Goal: Register for event/course

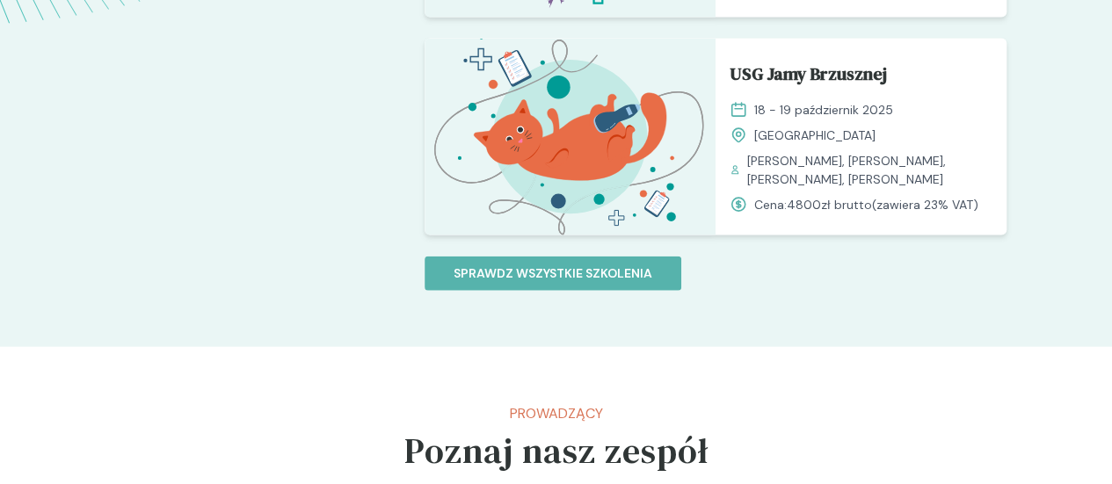
scroll to position [1856, 0]
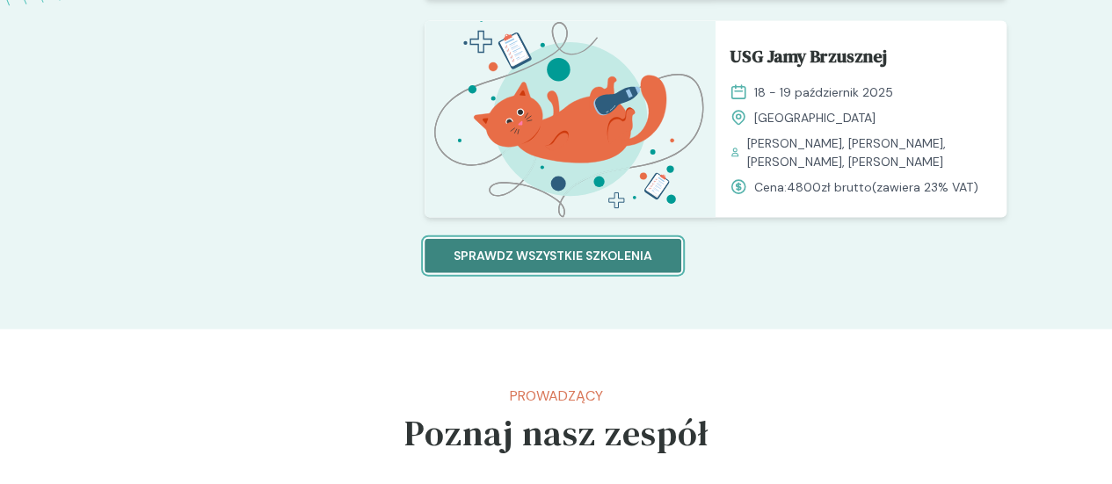
click at [582, 247] on p "Sprawdz wszystkie szkolenia" at bounding box center [552, 256] width 199 height 18
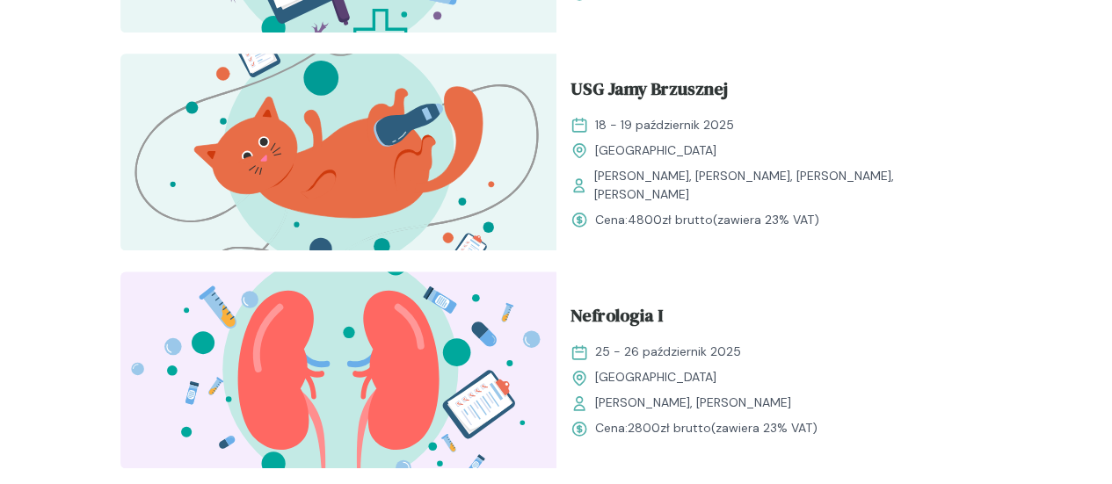
scroll to position [1062, 0]
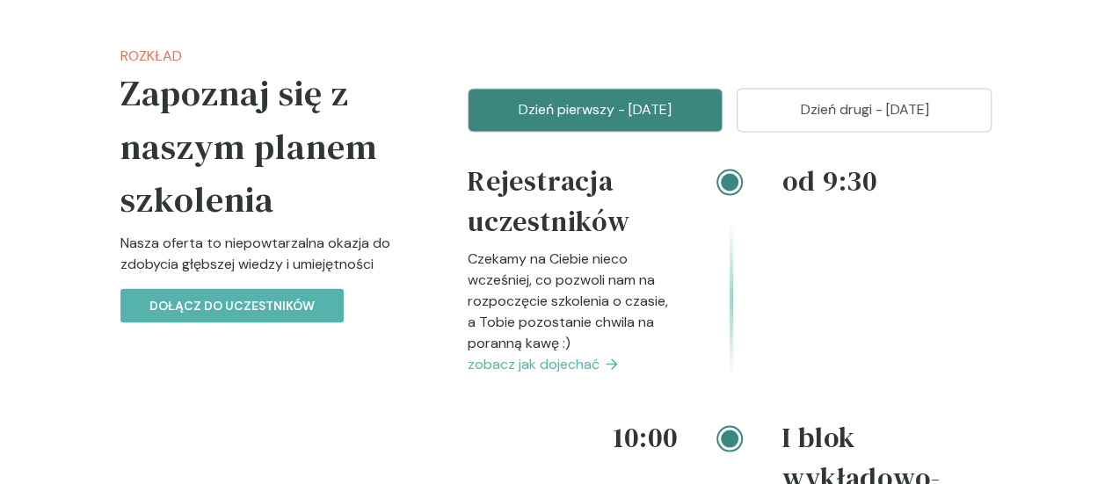
scroll to position [1607, 0]
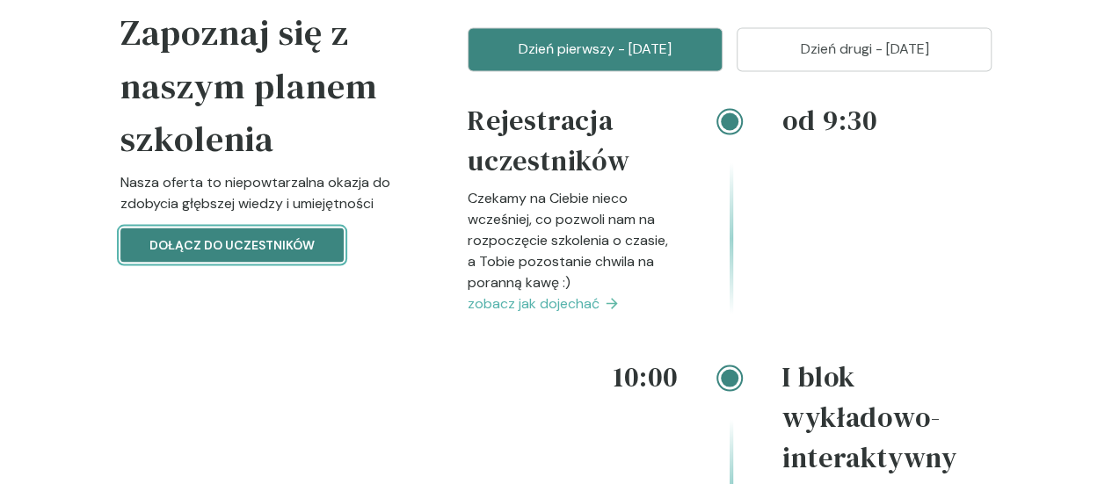
click at [161, 236] on p "Dołącz do uczestników" at bounding box center [231, 245] width 165 height 18
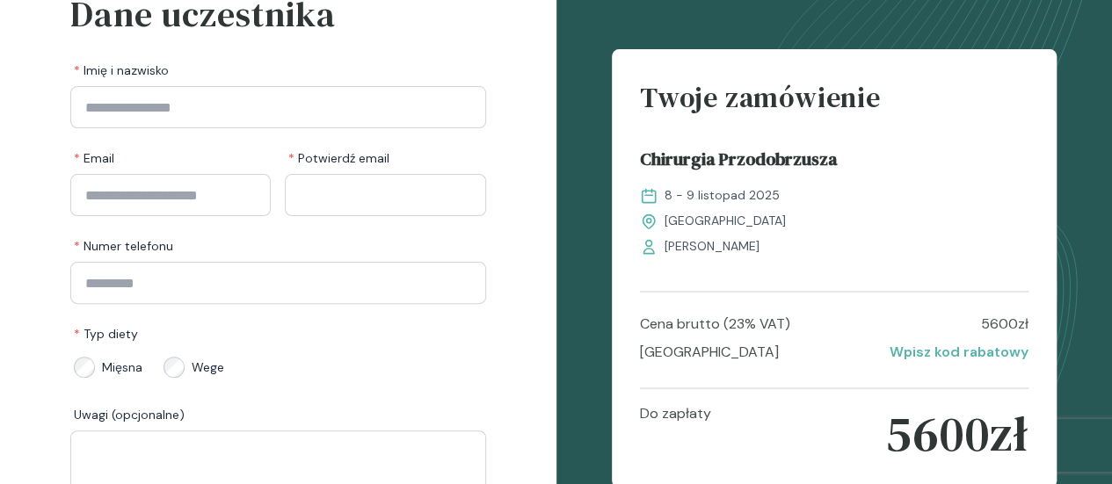
scroll to position [123, 0]
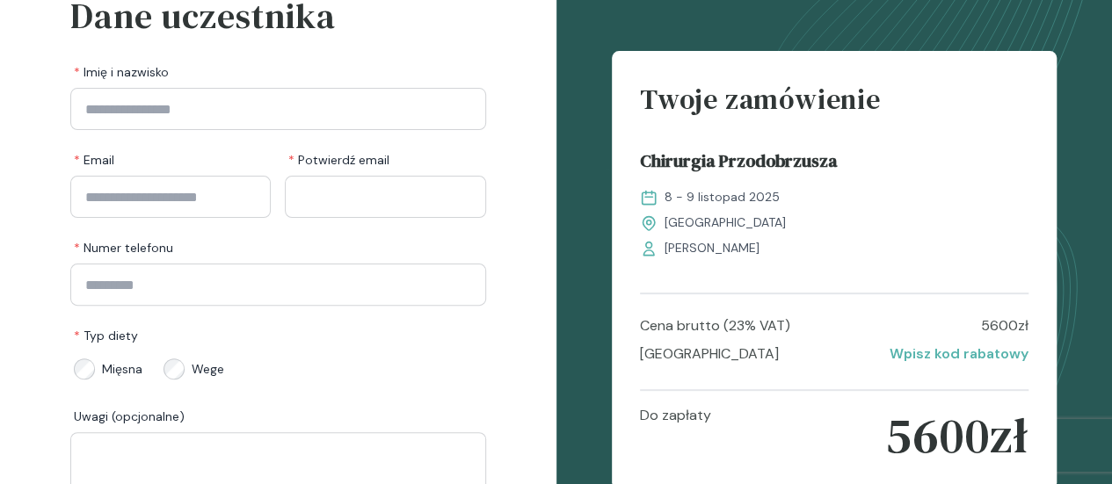
drag, startPoint x: 1111, startPoint y: 303, endPoint x: 1107, endPoint y: 272, distance: 31.8
click at [1107, 272] on icon at bounding box center [834, 270] width 556 height 787
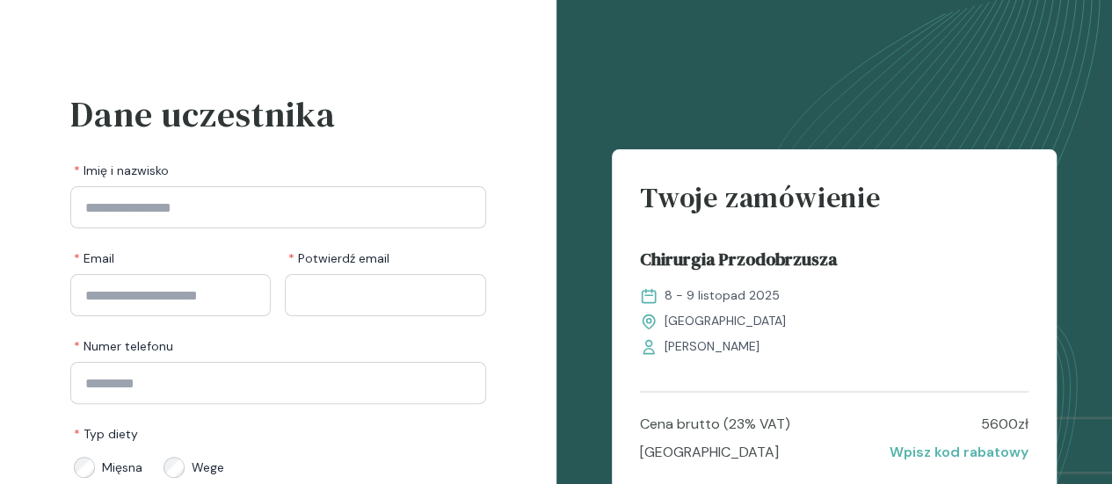
scroll to position [0, 0]
